Goal: Find contact information: Find contact information

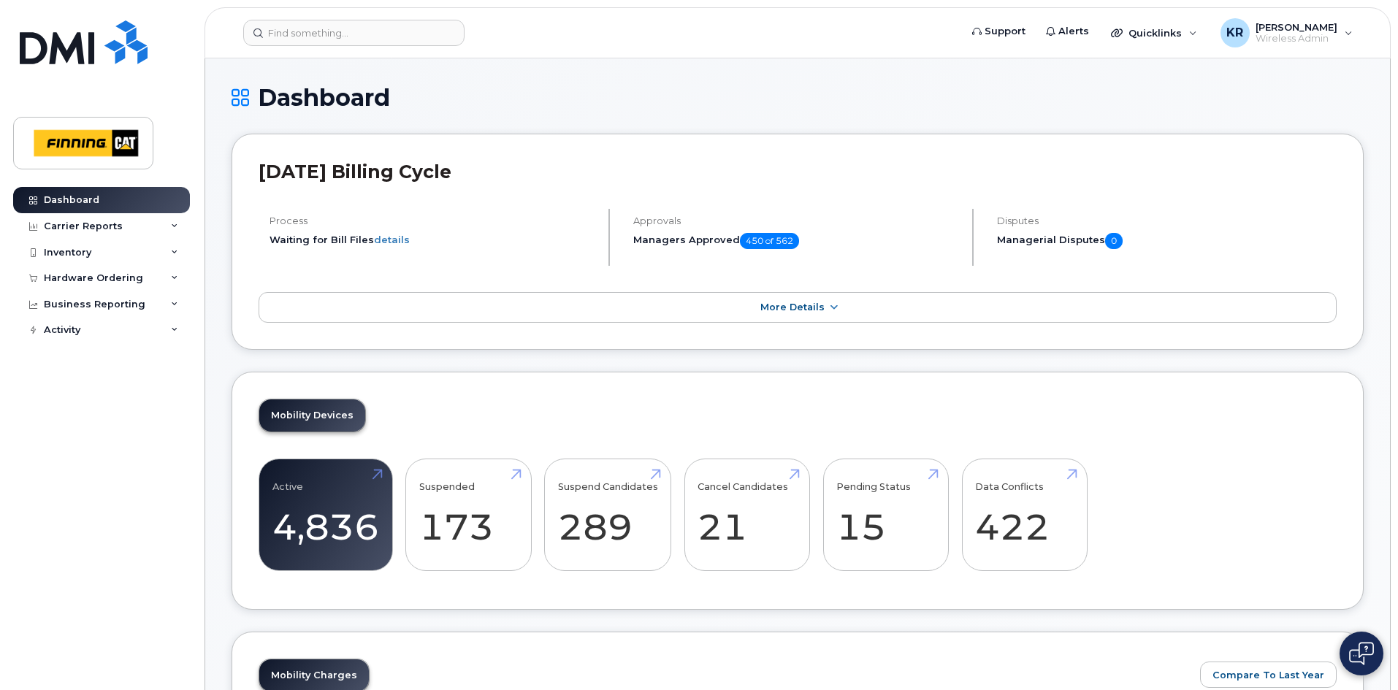
click at [381, 17] on header "Support Alerts Quicklinks Suspend / Cancel Device Change SIM Card Enable Call F…" at bounding box center [797, 32] width 1186 height 51
click at [385, 26] on input at bounding box center [353, 33] width 221 height 26
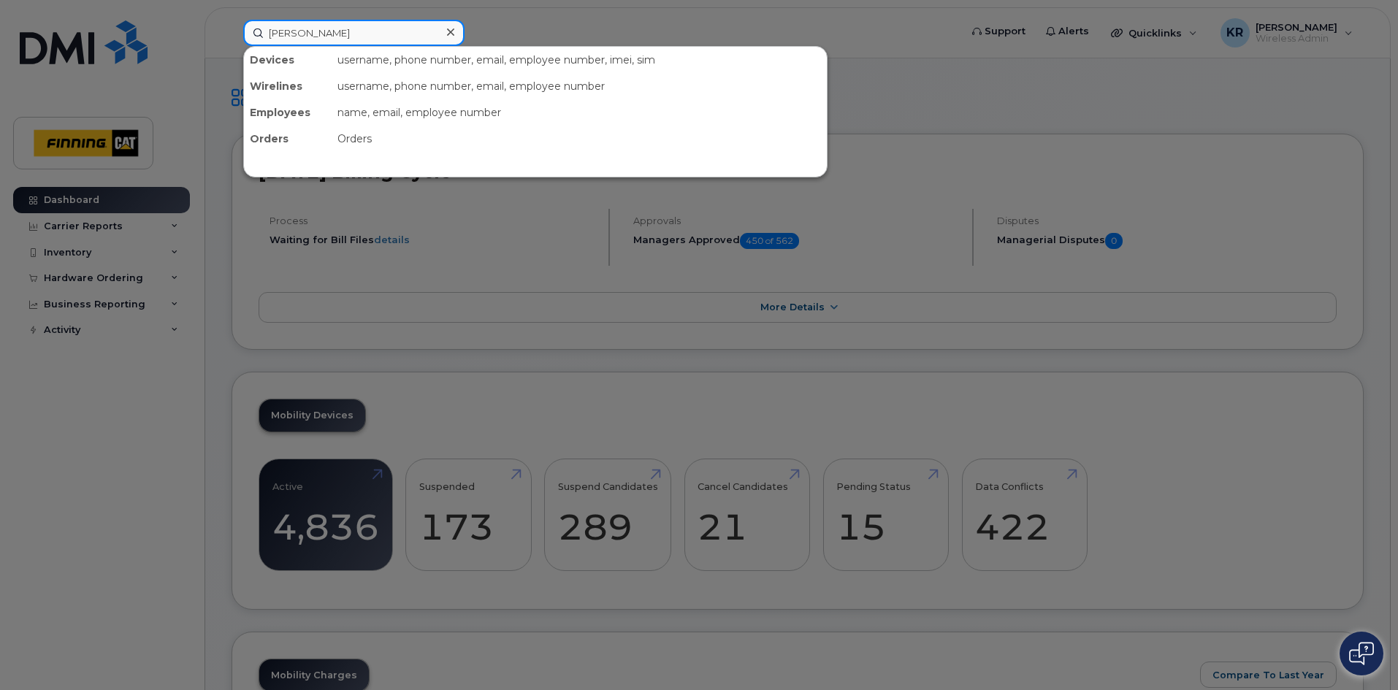
type input "[PERSON_NAME]"
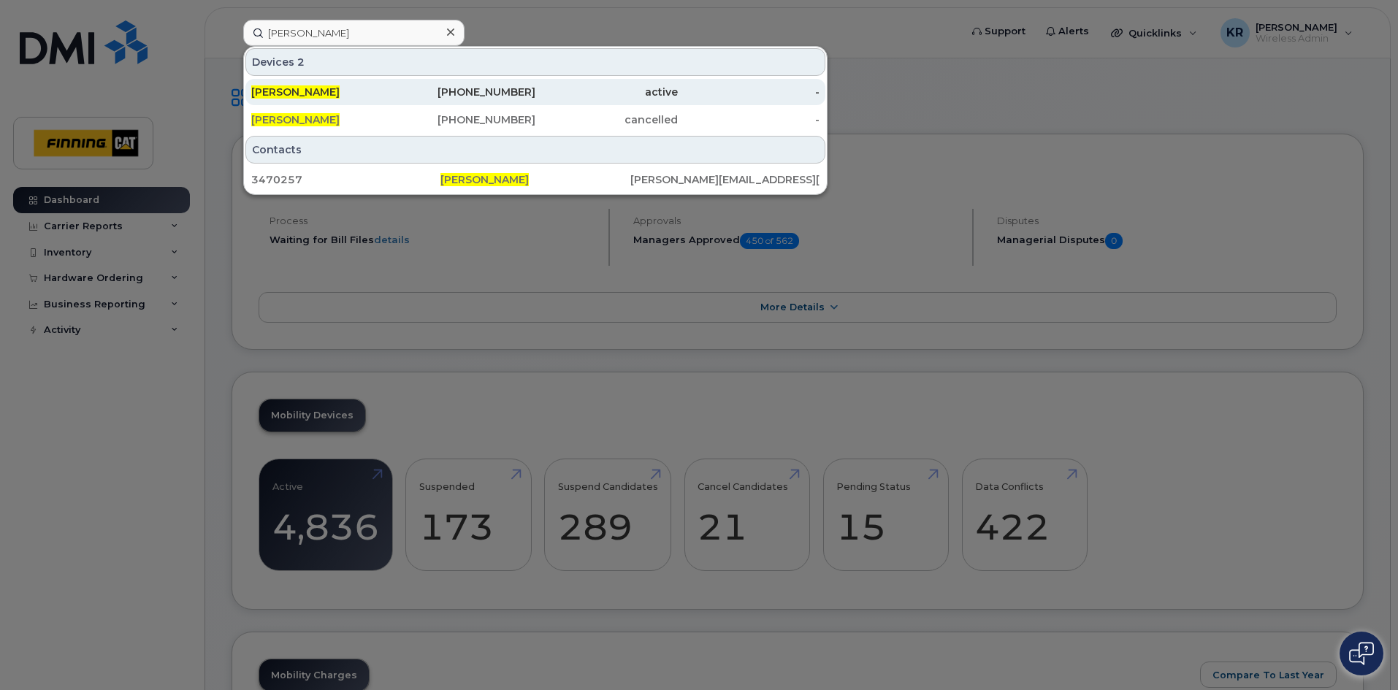
click at [458, 96] on div "[PHONE_NUMBER]" at bounding box center [465, 92] width 142 height 15
